Goal: Task Accomplishment & Management: Use online tool/utility

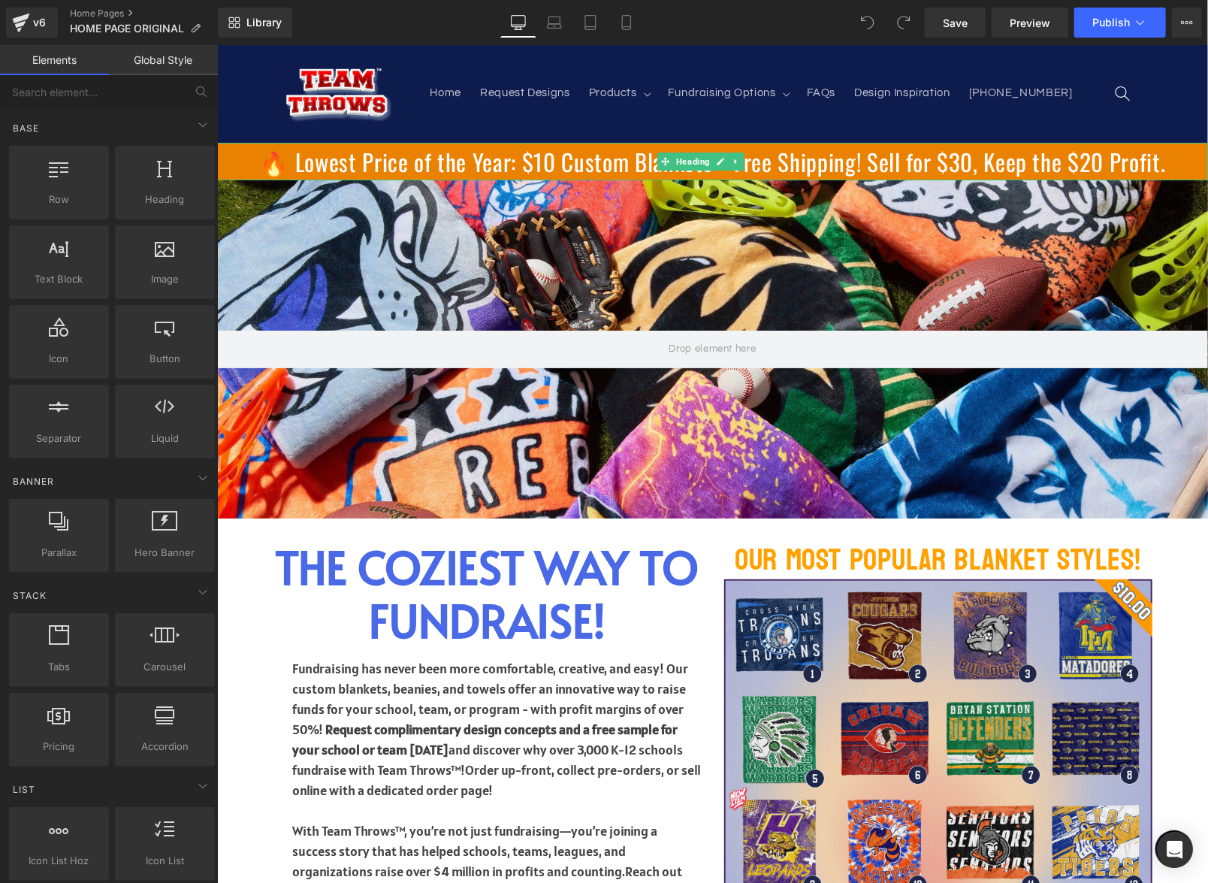
click at [452, 166] on h1 "🔥 Lowest Price of the Year: $10 Custom Blankets + Free Shipping! Sell for $30, …" at bounding box center [711, 161] width 991 height 30
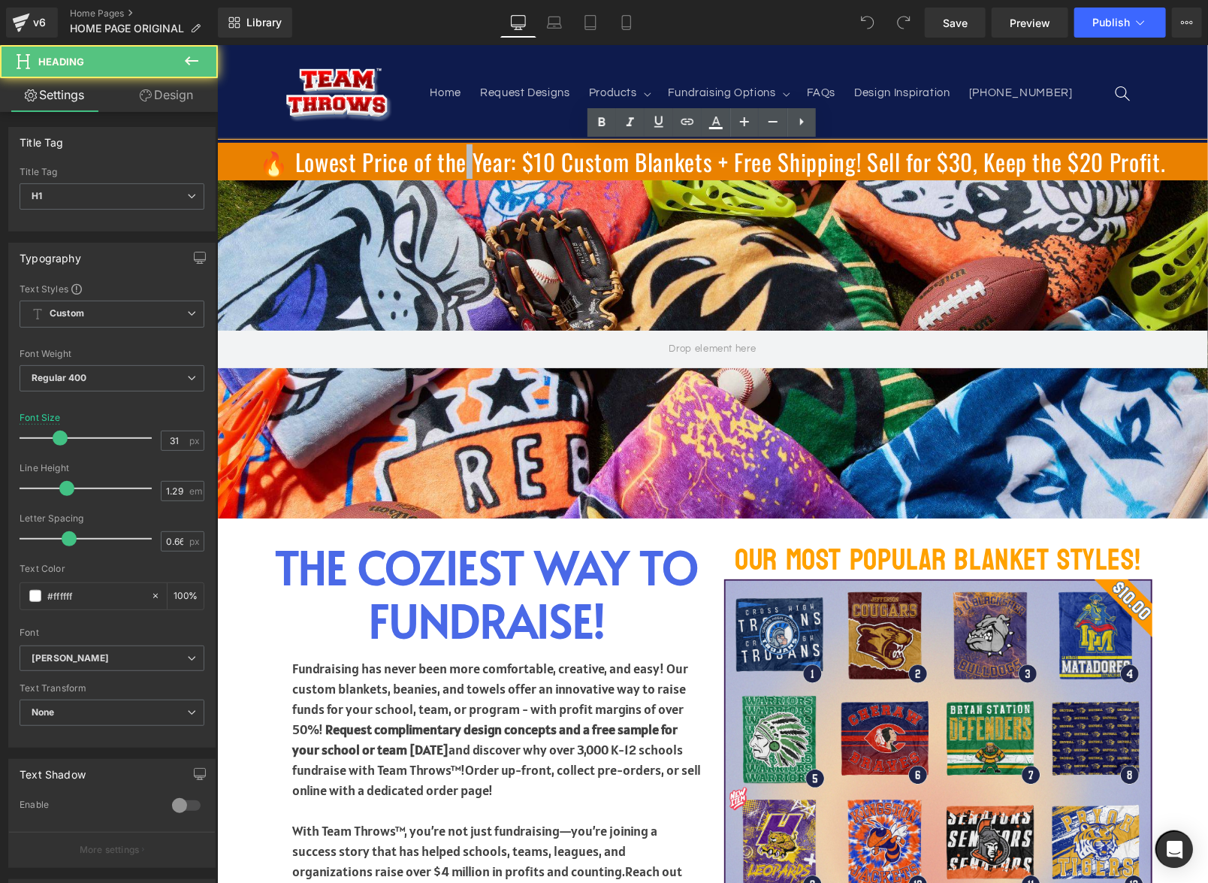
click at [452, 166] on h1 "🔥 Lowest Price of the Year: $10 Custom Blankets + Free Shipping! Sell for $30, …" at bounding box center [711, 161] width 991 height 30
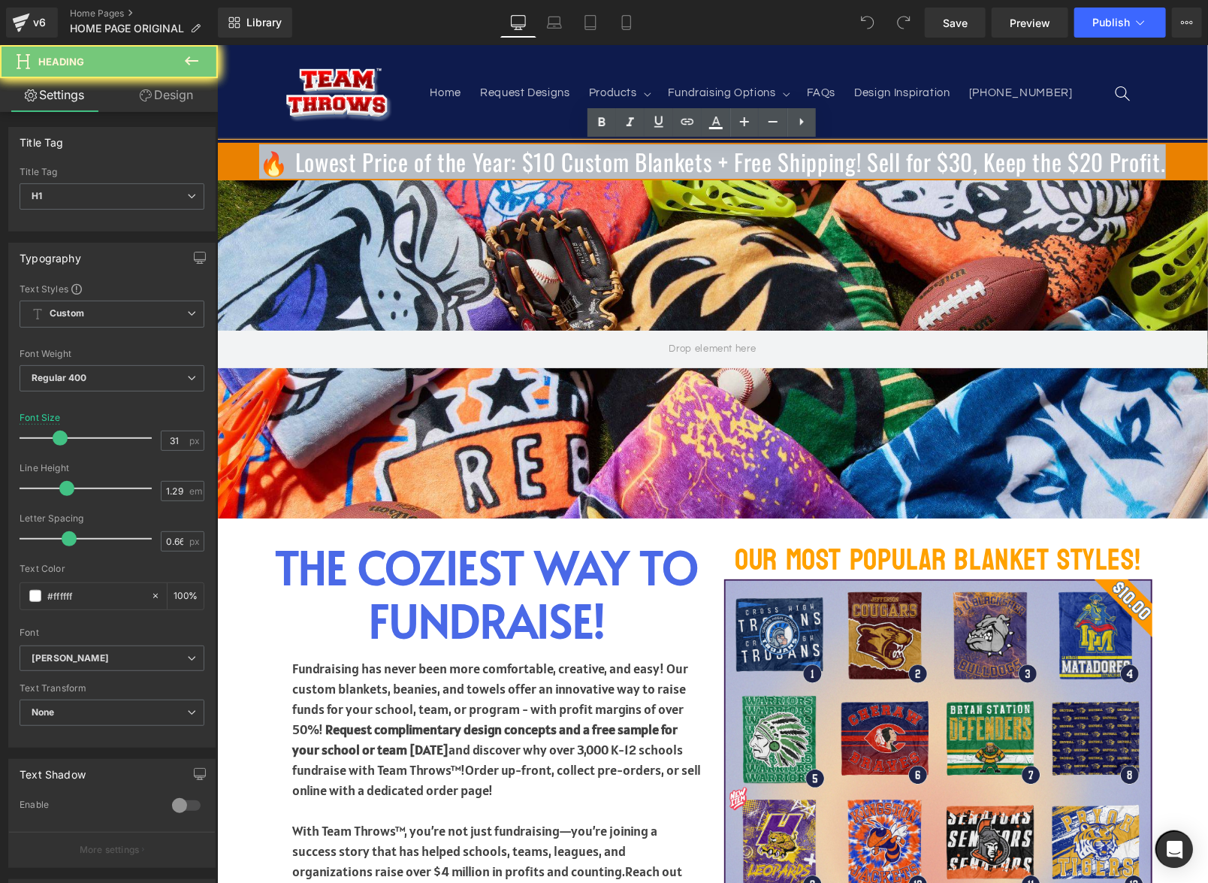
click at [452, 166] on h1 "🔥 Lowest Price of the Year: $10 Custom Blankets + Free Shipping! Sell for $30, …" at bounding box center [711, 161] width 991 height 30
paste div
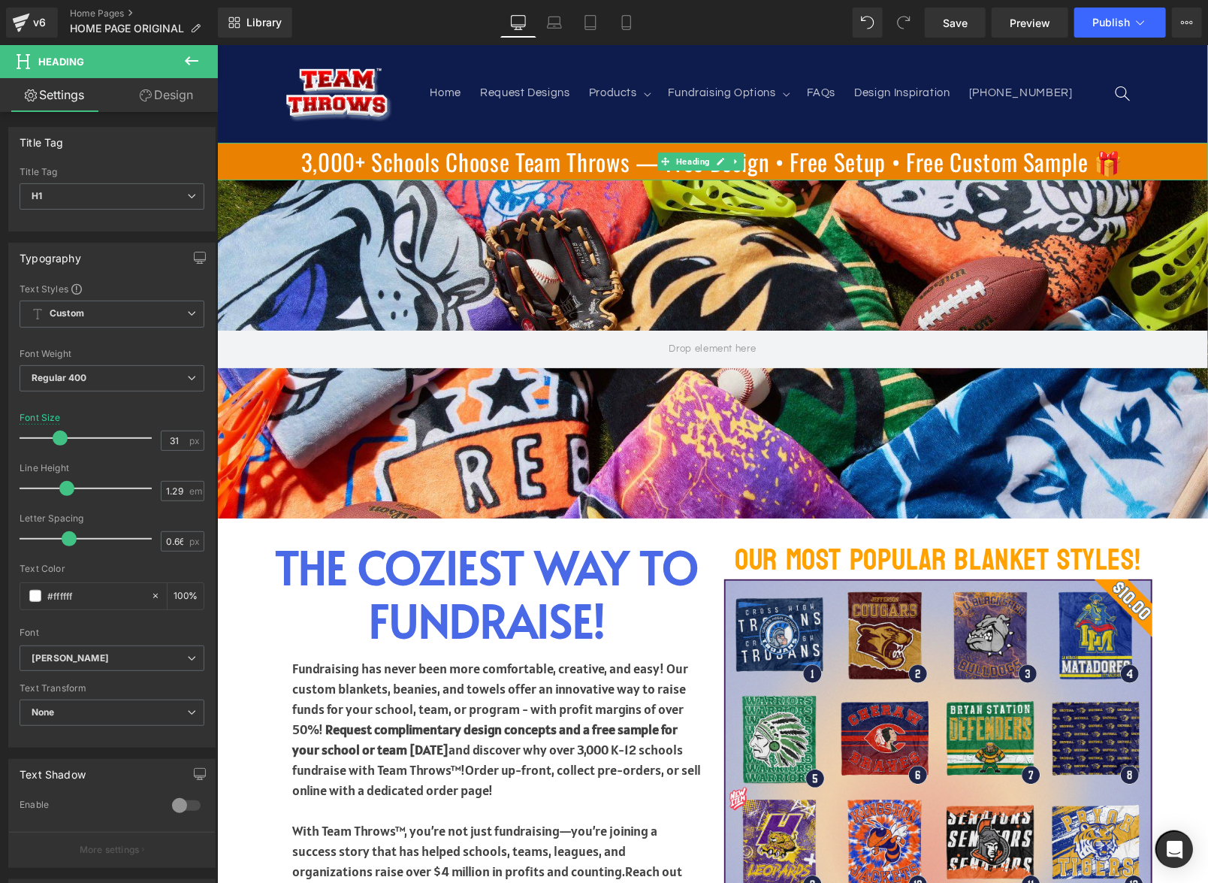
click at [993, 166] on h1 "3,000+ Schools Choose Team Throws — Free Design • Free Setup • Free Custom Samp…" at bounding box center [711, 161] width 991 height 30
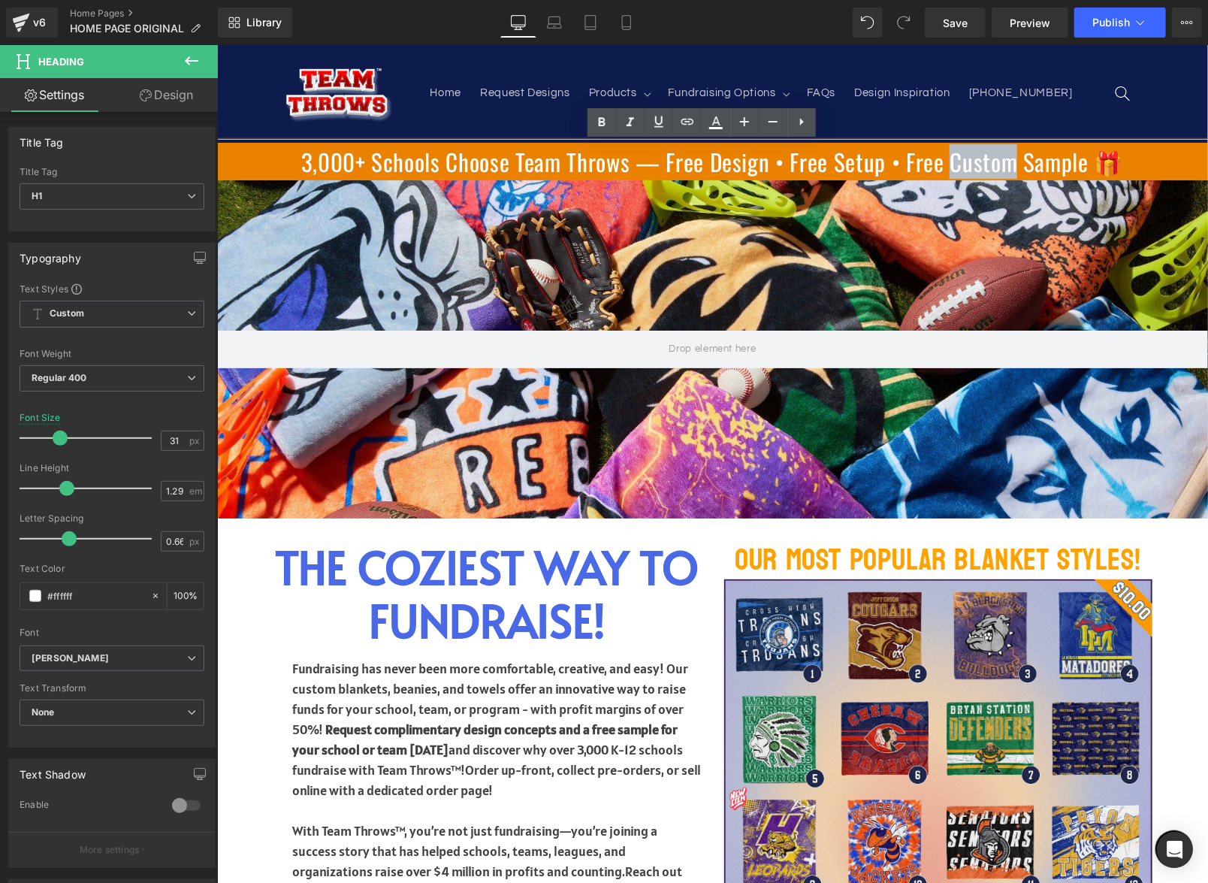
drag, startPoint x: 1003, startPoint y: 165, endPoint x: 939, endPoint y: 159, distance: 64.9
click at [939, 159] on h1 "3,000+ Schools Choose Team Throws — Free Design • Free Setup • Free Custom Samp…" at bounding box center [711, 161] width 991 height 30
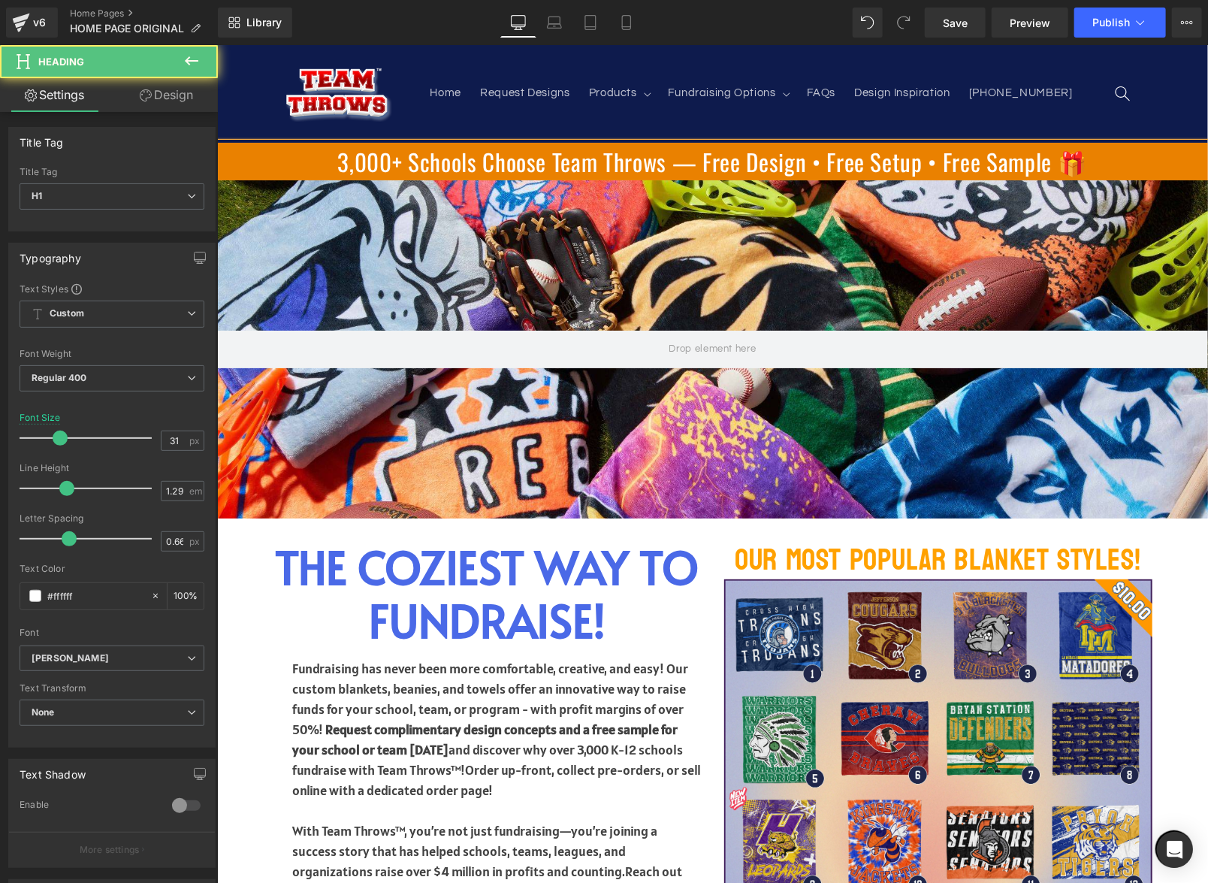
click at [1033, 165] on h1 "3,000+ Schools Choose Team Throws — Free Design • Free Setup • Free Sample 🎁" at bounding box center [711, 161] width 991 height 30
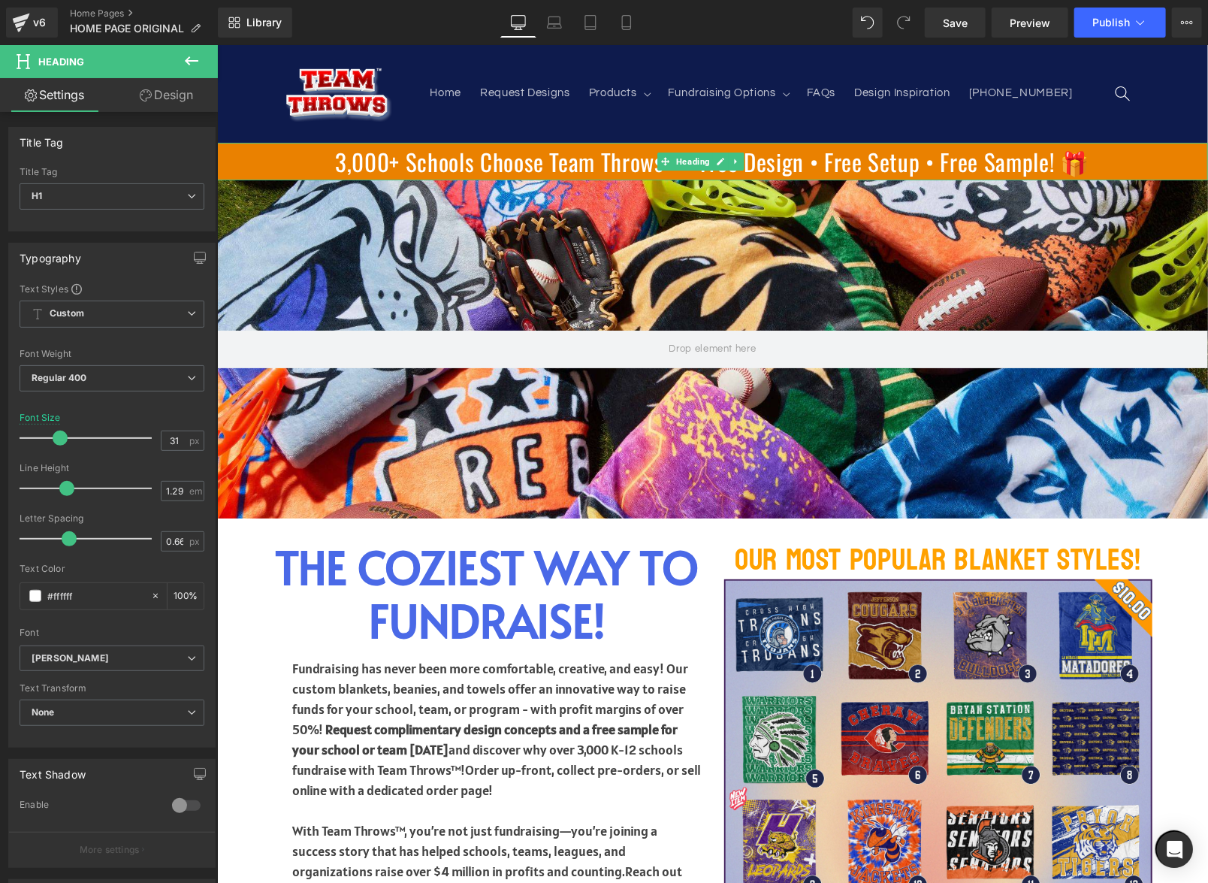
click at [284, 162] on h1 "3,000+ Schools Choose Team Throws — Free Design • Free Setup • Free Sample! 🎁" at bounding box center [711, 161] width 991 height 30
click at [301, 156] on h1 "3,000+ Schools Choose Team Throws — Free Design • Free Setup • Free Sample! 🎁" at bounding box center [711, 161] width 991 height 30
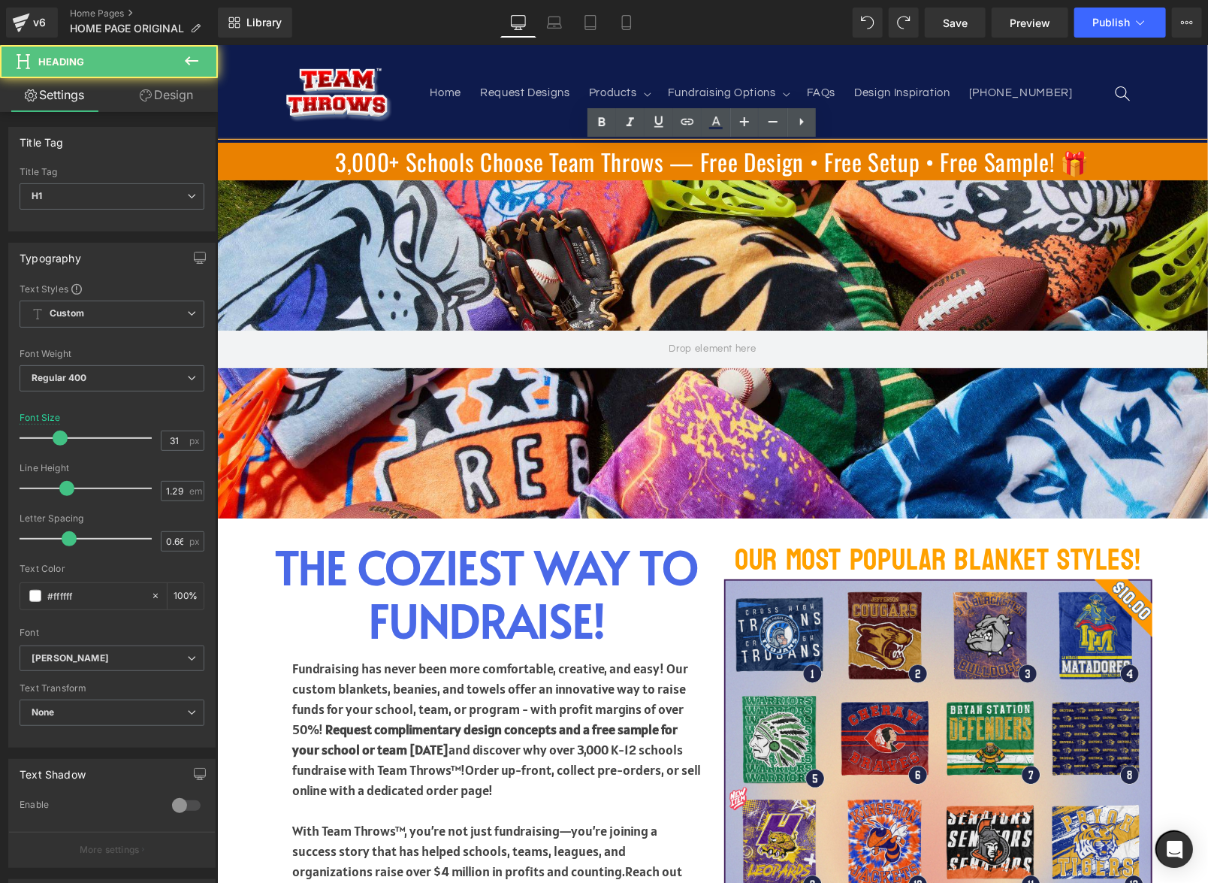
click at [319, 157] on h1 "3,000+ Schools Choose Team Throws — Free Design • Free Setup • Free Sample! 🎁" at bounding box center [711, 161] width 991 height 30
click at [318, 157] on h1 "3,000+ Schools Choose Team Throws — Free Design • Free Setup • Free Sample! 🎁" at bounding box center [711, 161] width 991 height 30
click at [354, 166] on h1 "3,000+ Schools Choose Team Throws — Free Design • Free Setup • Free Sample! 🎁" at bounding box center [711, 161] width 991 height 30
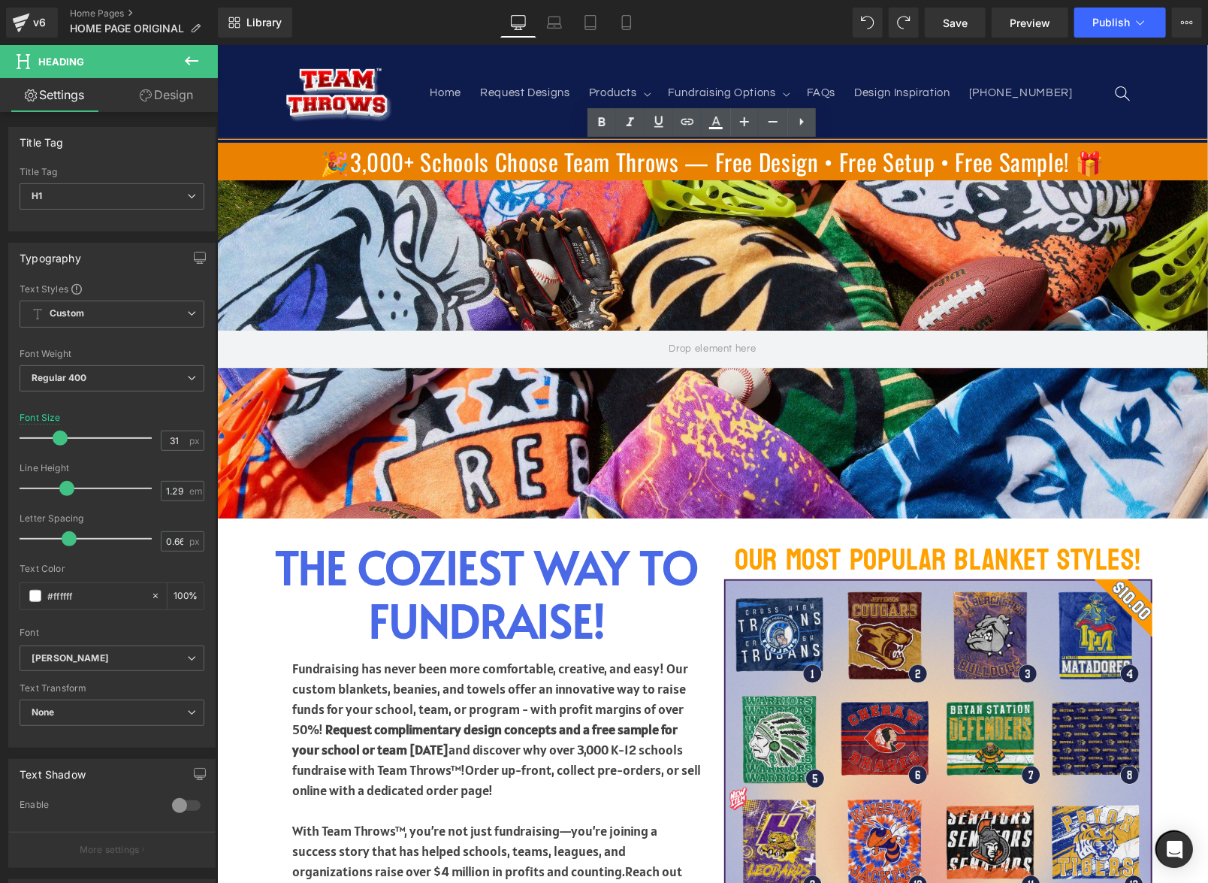
click at [337, 165] on h1 "🎉3,000+ Schools Choose Team Throws — Free Design • Free Setup • Free Sample! 🎁" at bounding box center [711, 161] width 991 height 30
click at [666, 166] on h1 "🎉3,000+ Schools Choose Team Throws — Free Design • Free Setup • Free Sample! 🎁" at bounding box center [711, 161] width 991 height 30
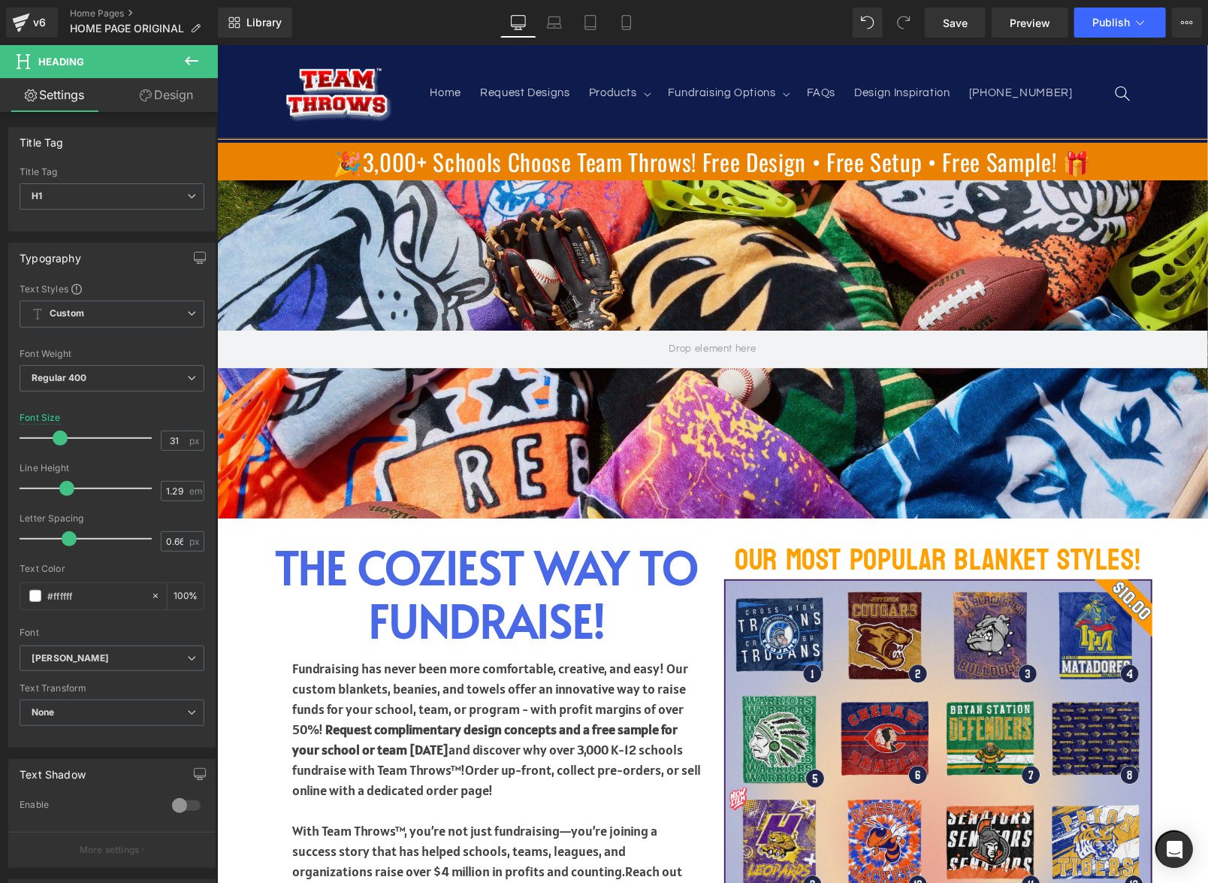
click at [1052, 163] on h1 "🎉3,000+ Schools Choose Team Throws! Free Design • Free Setup • Free Sample! 🎁" at bounding box center [711, 161] width 991 height 30
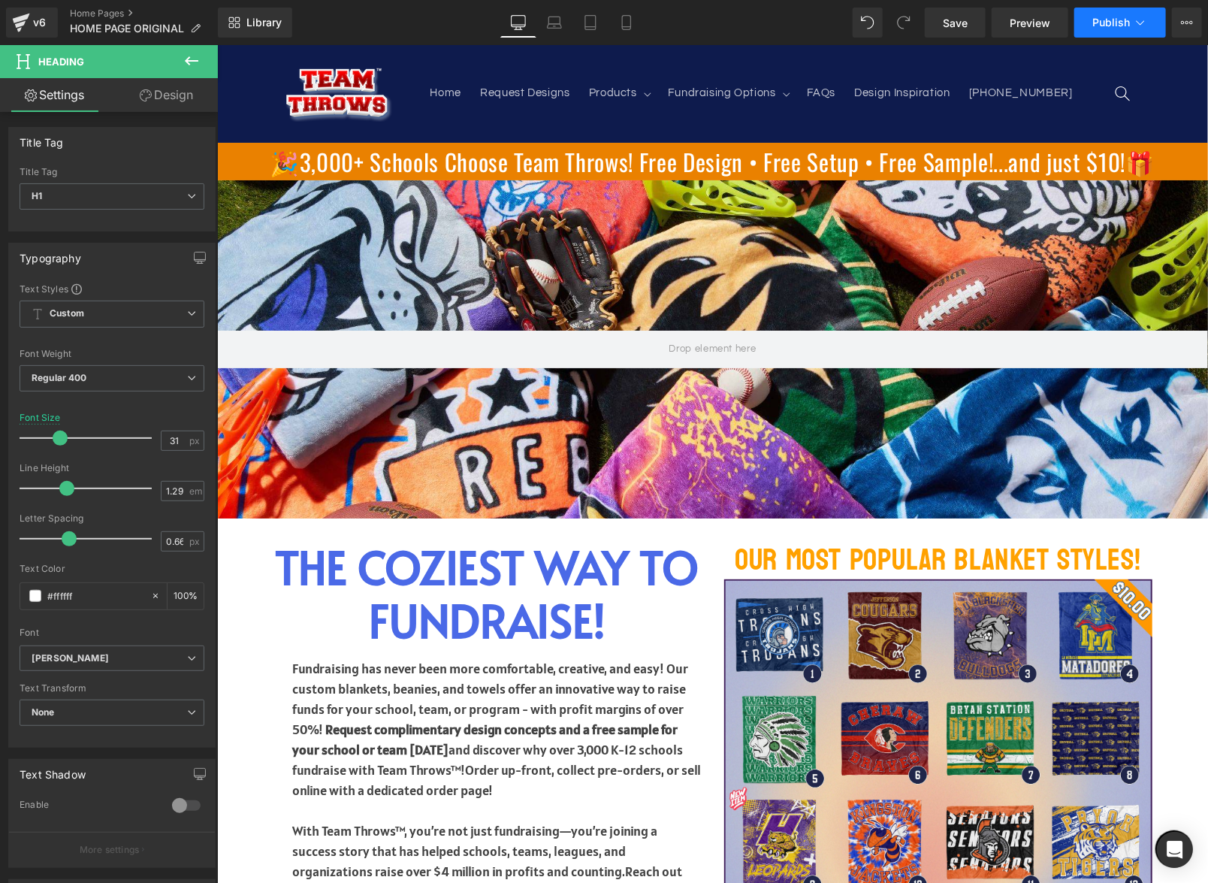
click at [1112, 24] on span "Publish" at bounding box center [1112, 23] width 38 height 12
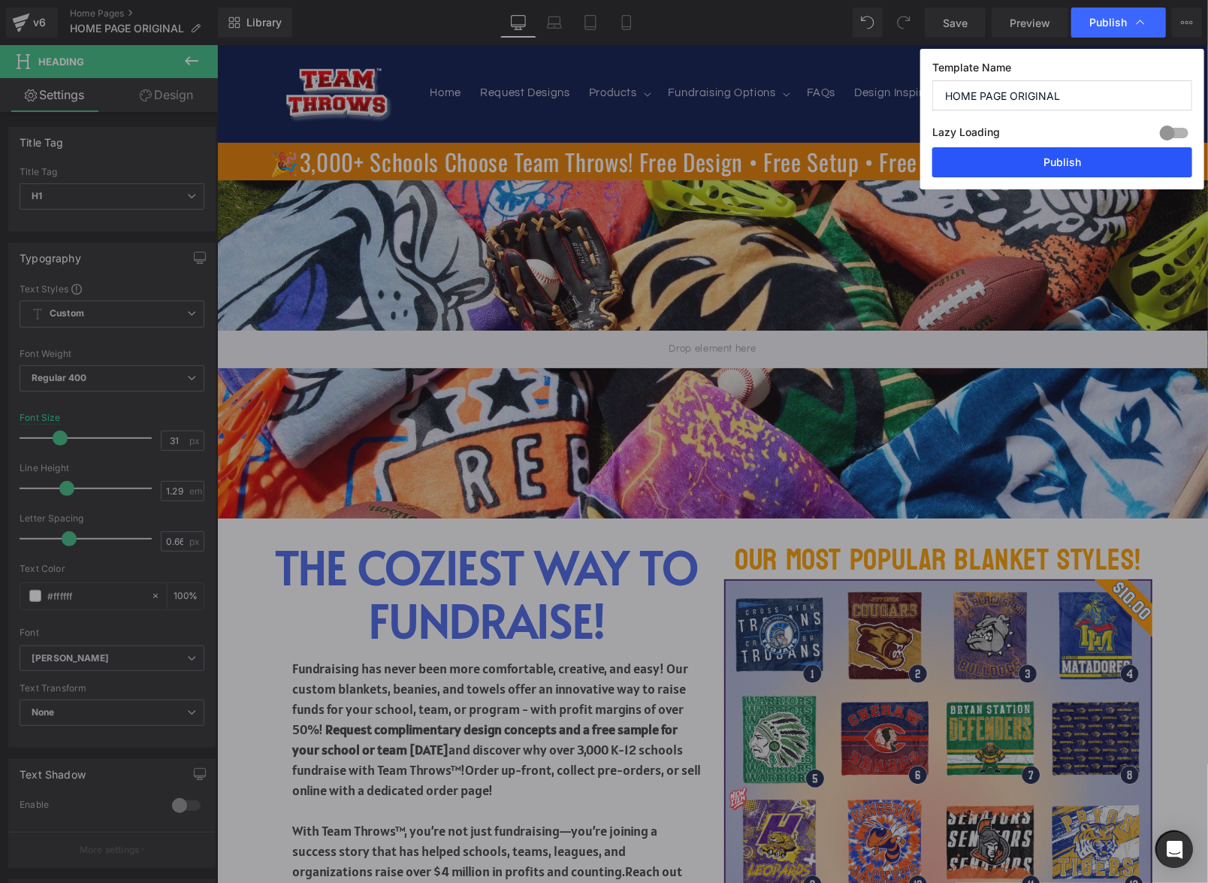
drag, startPoint x: 1069, startPoint y: 157, endPoint x: 731, endPoint y: 121, distance: 340.1
click at [1069, 157] on button "Publish" at bounding box center [1063, 162] width 260 height 30
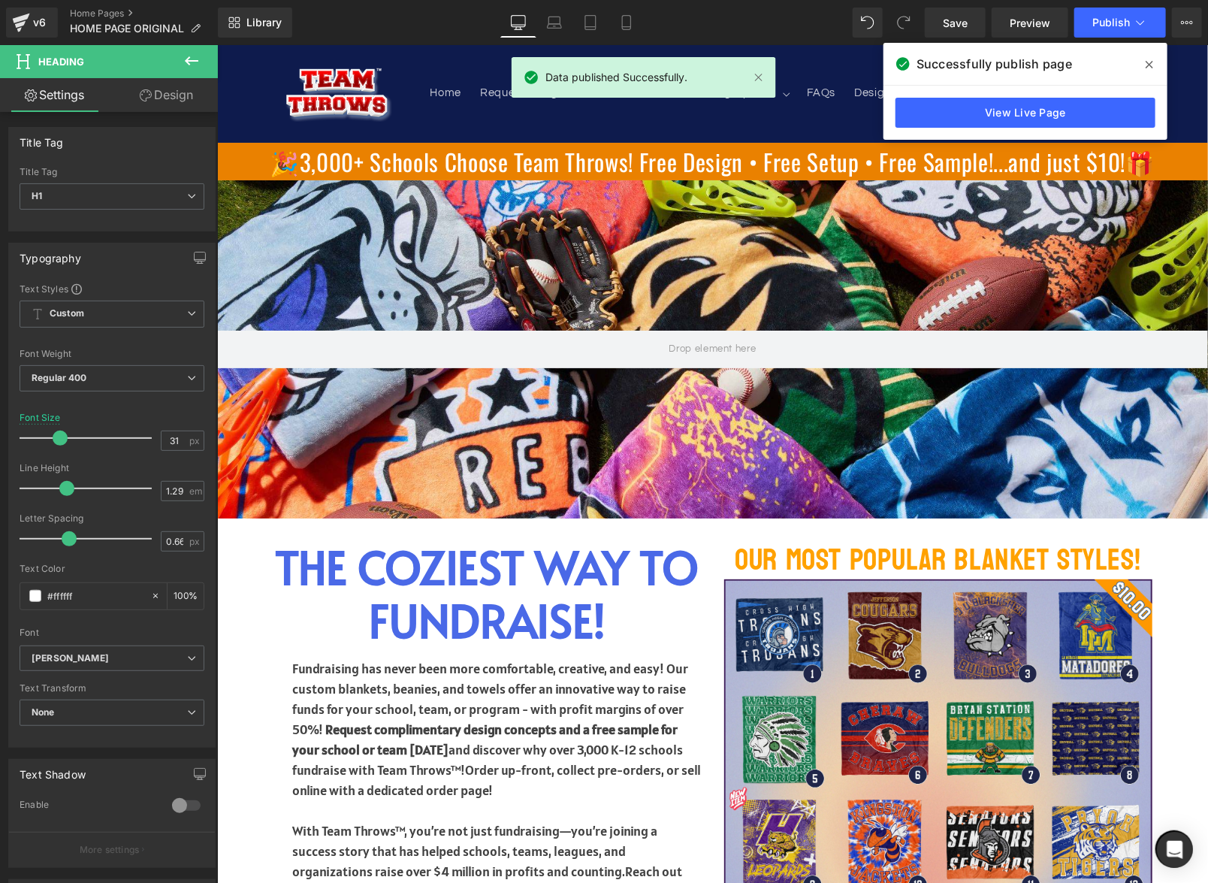
click at [1149, 66] on icon at bounding box center [1150, 65] width 8 height 12
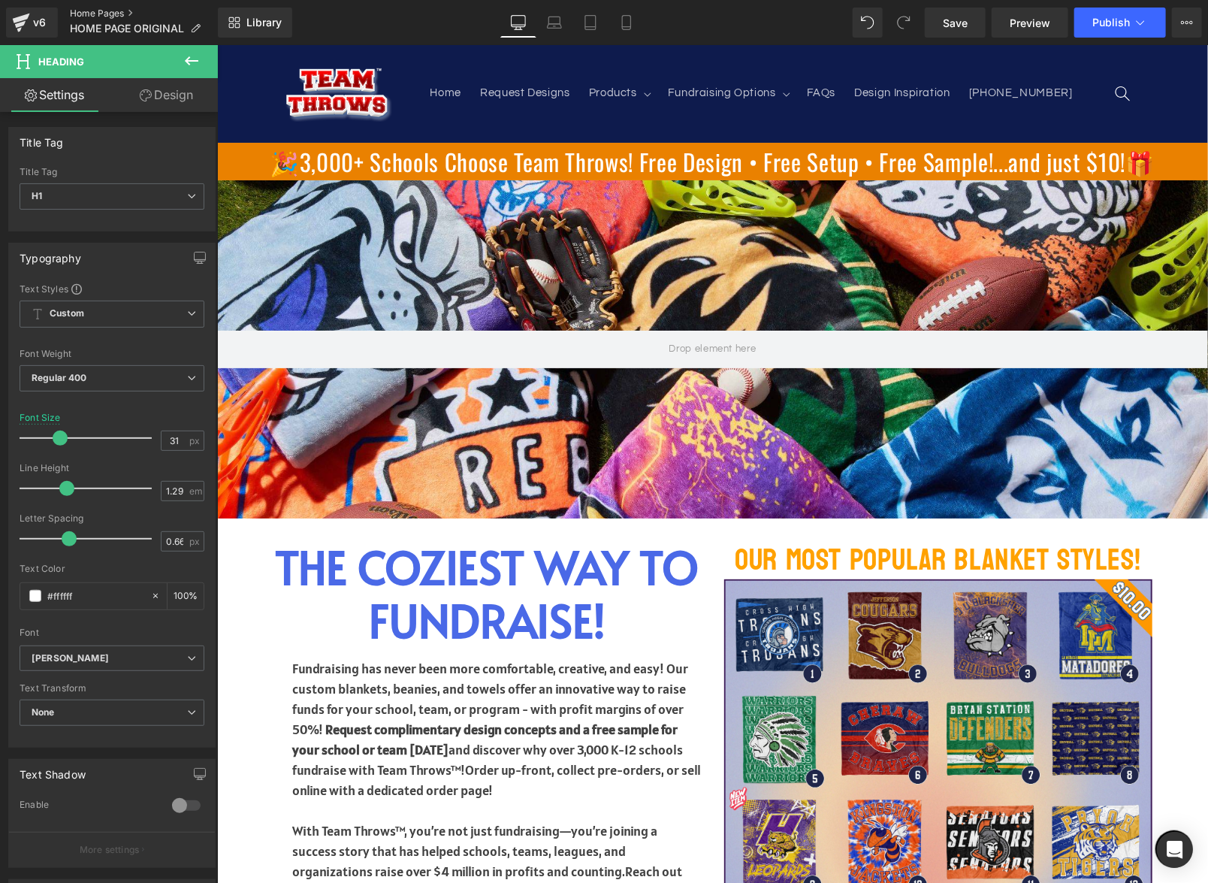
click at [86, 16] on link "Home Pages" at bounding box center [144, 14] width 148 height 12
